Goal: Book appointment/travel/reservation

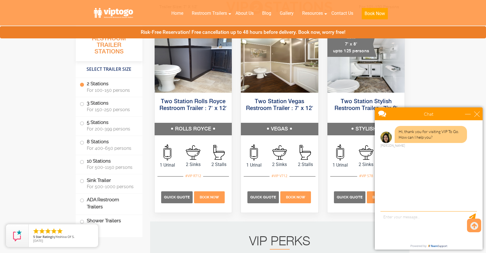
scroll to position [292, 0]
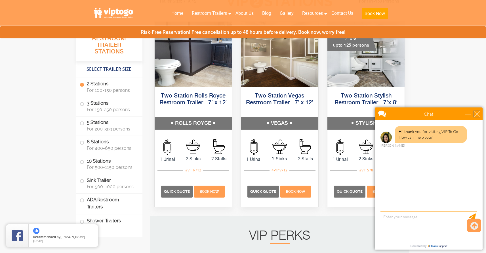
click at [475, 112] on div "close" at bounding box center [477, 114] width 6 height 6
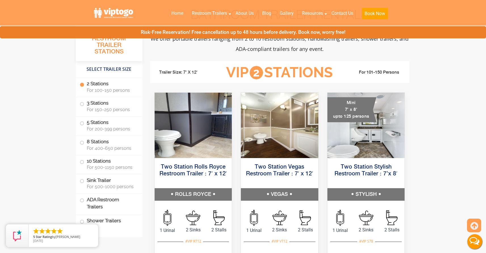
scroll to position [226, 0]
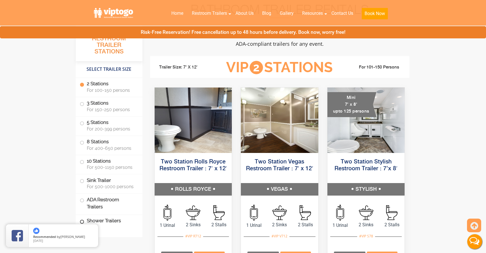
click at [113, 224] on label "Shower Trailers" at bounding box center [109, 221] width 59 height 12
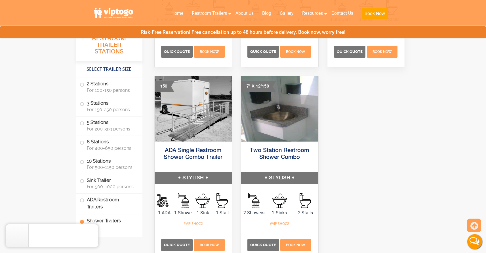
scroll to position [2618, 0]
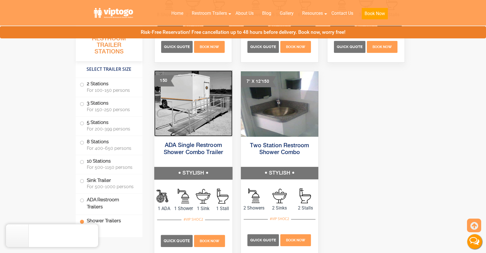
click at [199, 121] on img at bounding box center [193, 103] width 78 height 66
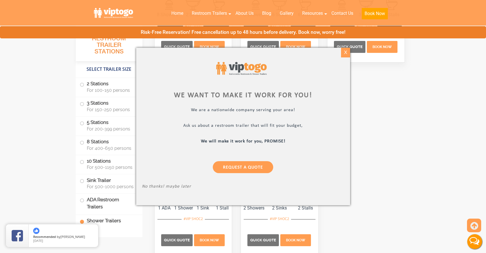
click at [346, 52] on div "X" at bounding box center [345, 53] width 9 height 10
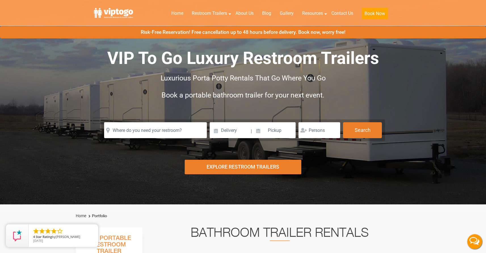
scroll to position [0, 0]
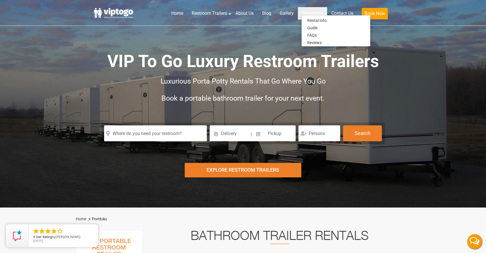
click at [311, 11] on link "Resources" at bounding box center [312, 13] width 29 height 12
click at [311, 23] on link "Rental Info" at bounding box center [317, 20] width 31 height 7
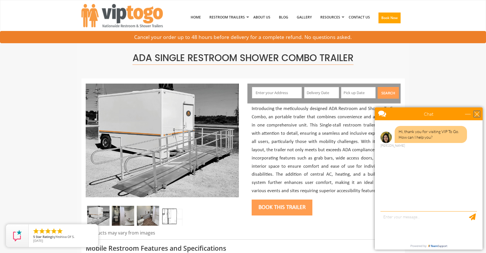
click at [478, 114] on div "close" at bounding box center [477, 114] width 6 height 6
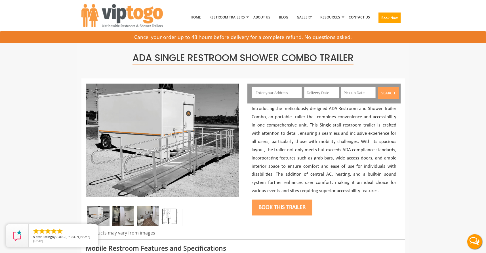
click at [274, 212] on button "Book this trailer" at bounding box center [282, 207] width 61 height 16
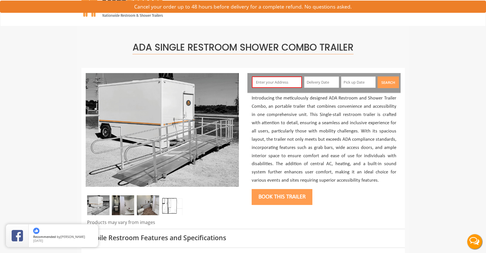
scroll to position [30, 0]
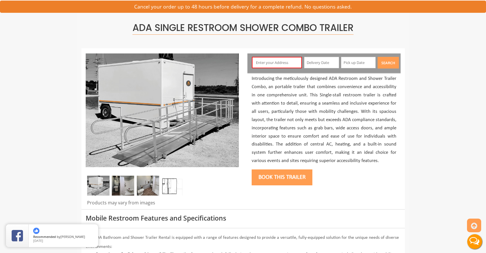
click at [283, 60] on input "text" at bounding box center [277, 62] width 50 height 11
click at [284, 61] on input "text" at bounding box center [277, 62] width 50 height 11
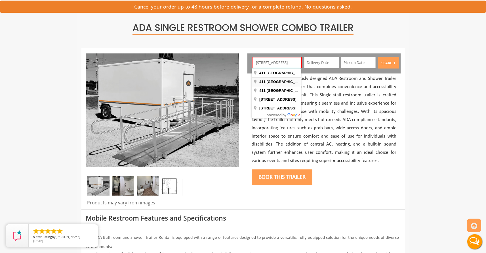
type input "411 High Street, Dunellen, NJ, USA"
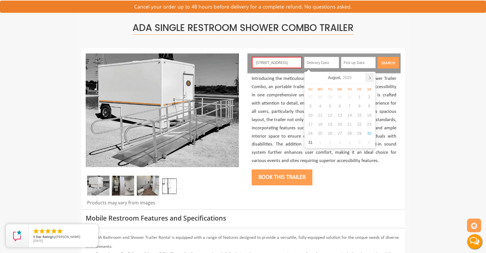
click at [370, 78] on icon at bounding box center [369, 77] width 1 height 3
click at [308, 78] on icon at bounding box center [310, 77] width 9 height 9
click at [309, 141] on div "31" at bounding box center [311, 142] width 10 height 9
type input "08/31/2025"
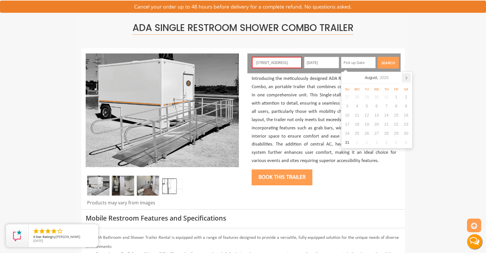
click at [407, 76] on icon at bounding box center [406, 77] width 9 height 9
click at [367, 132] on div "30" at bounding box center [367, 133] width 10 height 9
type input "09/30/2025"
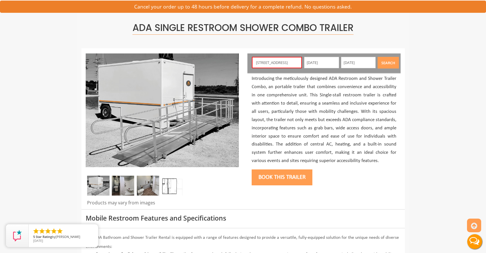
click at [390, 62] on button "Search" at bounding box center [388, 63] width 21 height 12
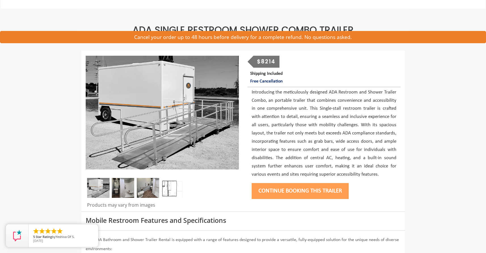
click at [257, 64] on div "$8214" at bounding box center [266, 62] width 26 height 12
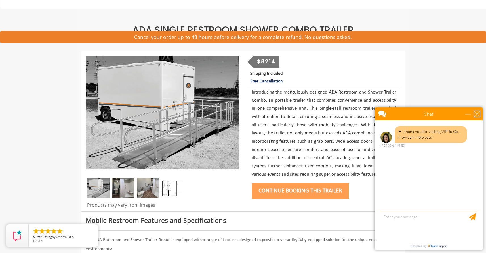
click at [475, 116] on div "close" at bounding box center [477, 114] width 6 height 6
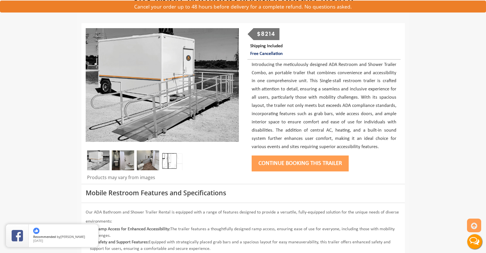
scroll to position [54, 0]
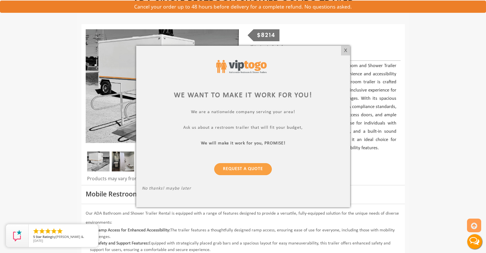
click at [22, 11] on div at bounding box center [243, 126] width 486 height 253
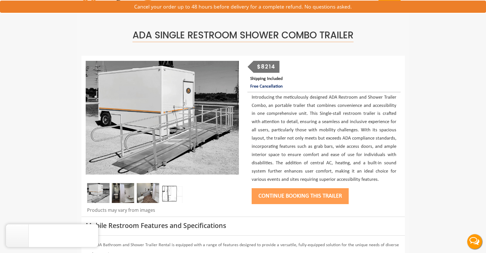
scroll to position [0, 0]
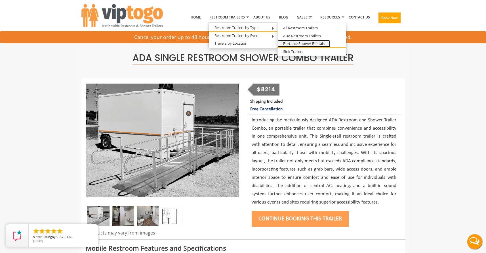
click at [295, 44] on link "Portable Shower Rentals" at bounding box center [304, 43] width 53 height 7
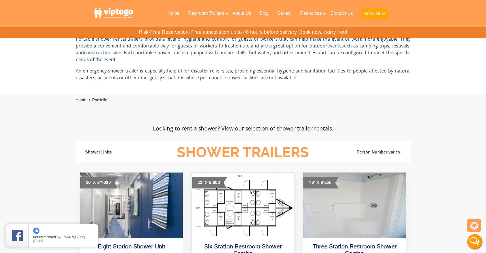
scroll to position [172, 0]
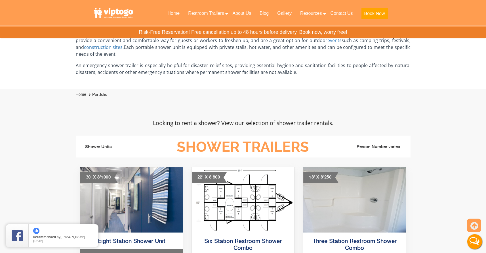
click at [367, 149] on li "Person Number varies" at bounding box center [365, 146] width 82 height 7
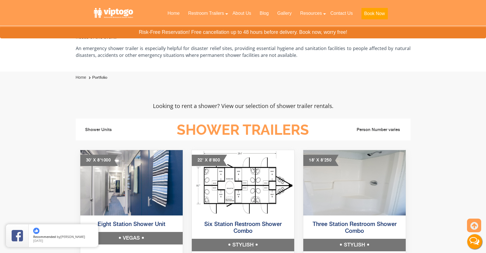
scroll to position [160, 0]
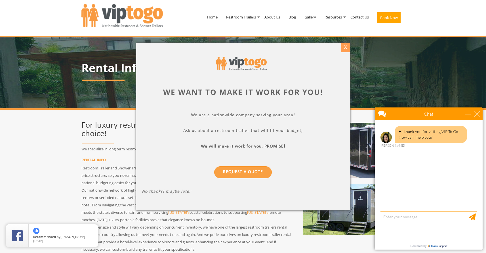
click at [341, 51] on div "X" at bounding box center [345, 48] width 9 height 10
